Goal: Find specific page/section: Find specific page/section

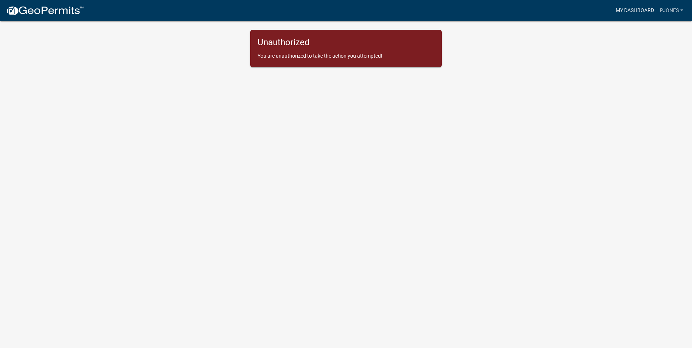
click at [642, 9] on link "My Dashboard" at bounding box center [635, 11] width 44 height 14
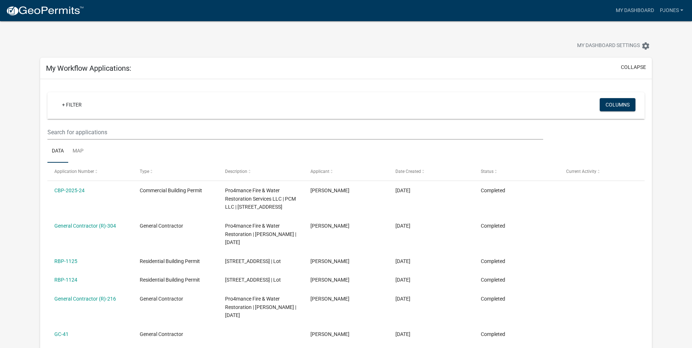
click at [42, 14] on img at bounding box center [45, 10] width 78 height 11
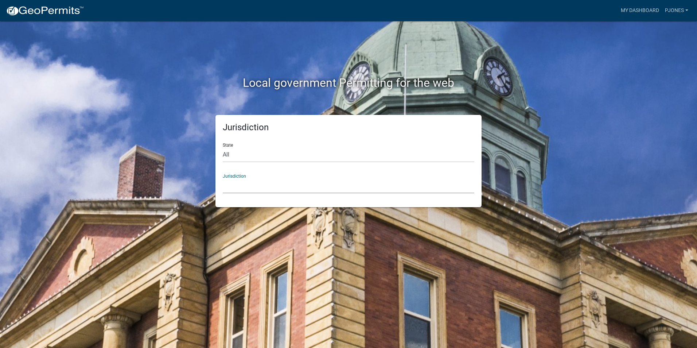
click at [244, 186] on select "[GEOGRAPHIC_DATA], [US_STATE] [GEOGRAPHIC_DATA], [US_STATE][PERSON_NAME][GEOGRA…" at bounding box center [349, 185] width 252 height 15
click at [178, 119] on div "Jurisdiction State All [US_STATE] [US_STATE] [US_STATE] [US_STATE] [US_STATE] […" at bounding box center [349, 161] width 416 height 92
click at [271, 155] on select "All [US_STATE] [US_STATE] [US_STATE] [US_STATE] [US_STATE] [US_STATE] [US_STATE…" at bounding box center [349, 154] width 252 height 15
select select "[US_STATE]"
click at [223, 147] on select "All [US_STATE] [US_STATE] [US_STATE] [US_STATE] [US_STATE] [US_STATE] [US_STATE…" at bounding box center [349, 154] width 252 height 15
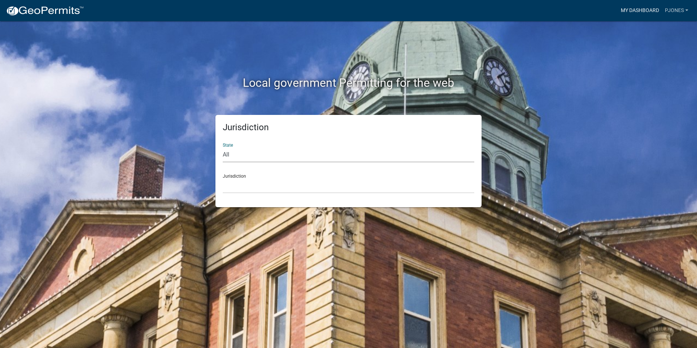
click at [656, 13] on link "My Dashboard" at bounding box center [640, 11] width 44 height 14
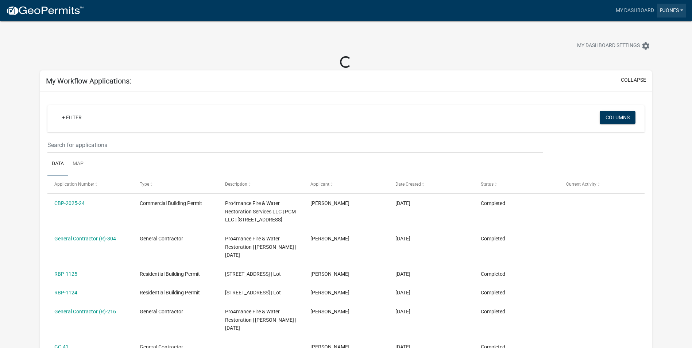
click at [667, 11] on link "PJones" at bounding box center [671, 11] width 29 height 14
click at [527, 42] on div "My Dashboard Settings settings" at bounding box center [527, 47] width 259 height 16
click at [45, 15] on img at bounding box center [45, 10] width 78 height 11
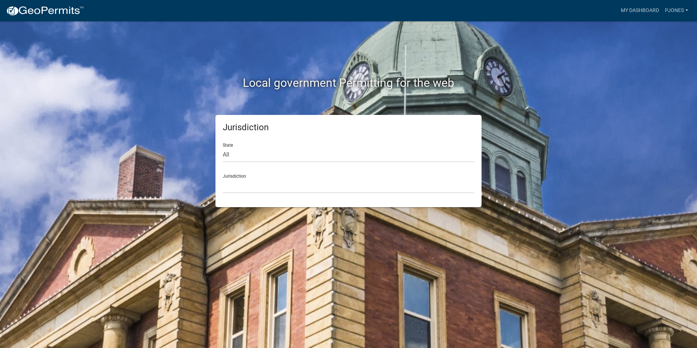
click at [240, 193] on div "Jurisdiction State All [US_STATE] [US_STATE] [US_STATE] [US_STATE] [US_STATE] […" at bounding box center [349, 161] width 266 height 92
drag, startPoint x: 238, startPoint y: 152, endPoint x: 238, endPoint y: 156, distance: 4.0
click at [238, 152] on select "All [US_STATE] [US_STATE] [US_STATE] [US_STATE] [US_STATE] [US_STATE] [US_STATE…" at bounding box center [349, 154] width 252 height 15
select select "[US_STATE]"
click at [223, 147] on select "All [US_STATE] [US_STATE] [US_STATE] [US_STATE] [US_STATE] [US_STATE] [US_STATE…" at bounding box center [349, 154] width 252 height 15
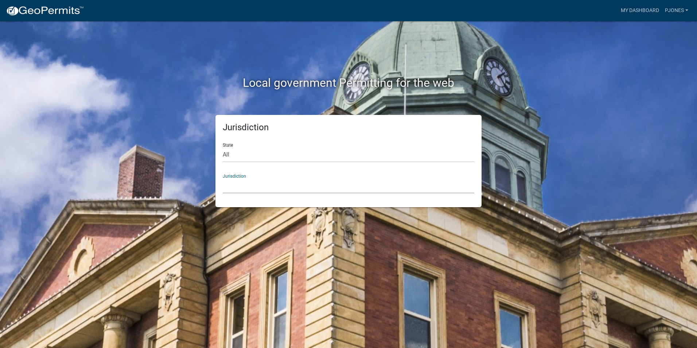
click at [240, 188] on select "City of [GEOGRAPHIC_DATA], [US_STATE] City of [GEOGRAPHIC_DATA], [US_STATE] Cit…" at bounding box center [349, 185] width 252 height 15
